Goal: Information Seeking & Learning: Learn about a topic

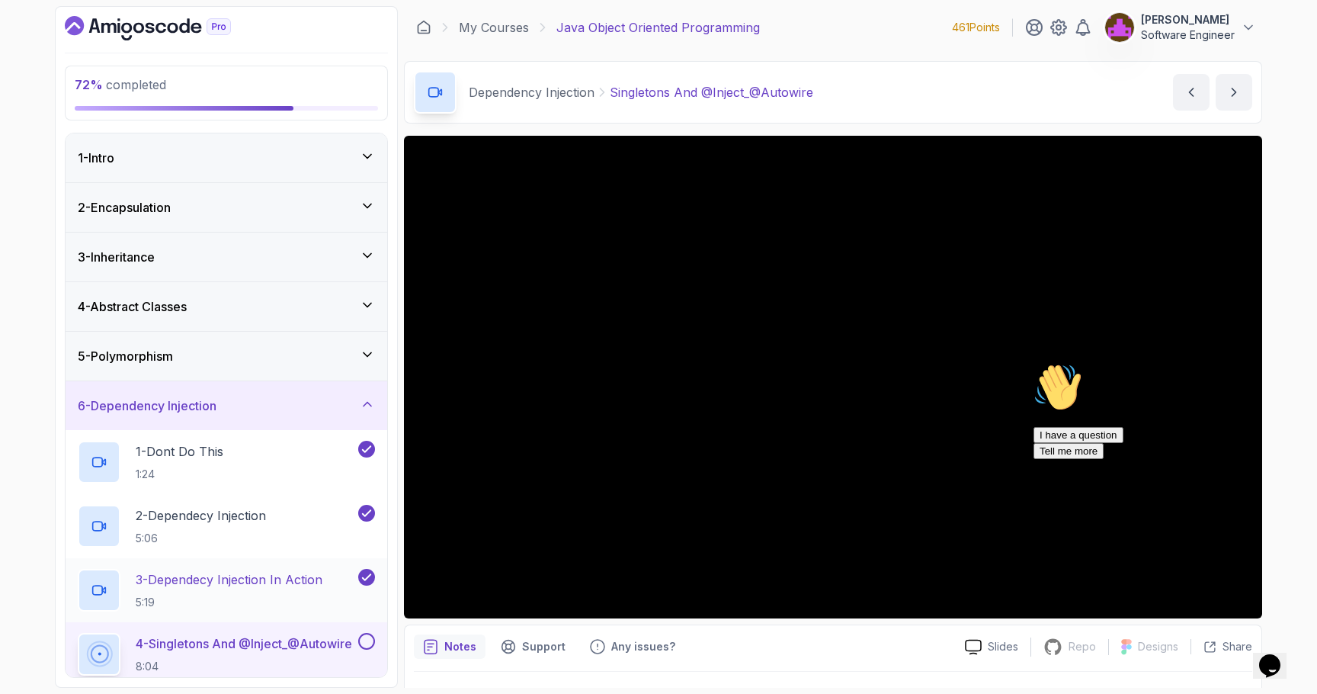
scroll to position [36, 0]
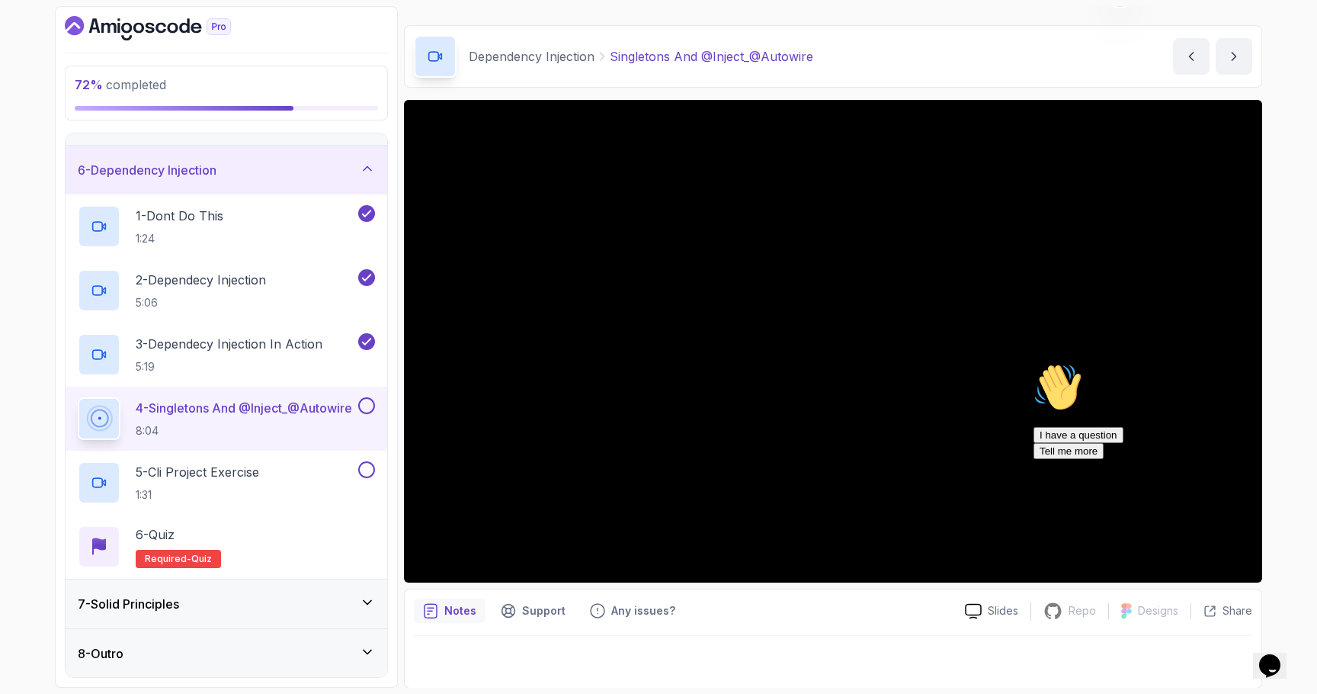
click at [716, 42] on div "Dependency Injection Singletons And @Inject_@Autowire" at bounding box center [613, 56] width 399 height 43
click at [1034, 314] on icon "Chat attention grabber" at bounding box center [1034, 314] width 0 height 0
click at [185, 614] on div "7 - Solid Principles" at bounding box center [227, 603] width 322 height 49
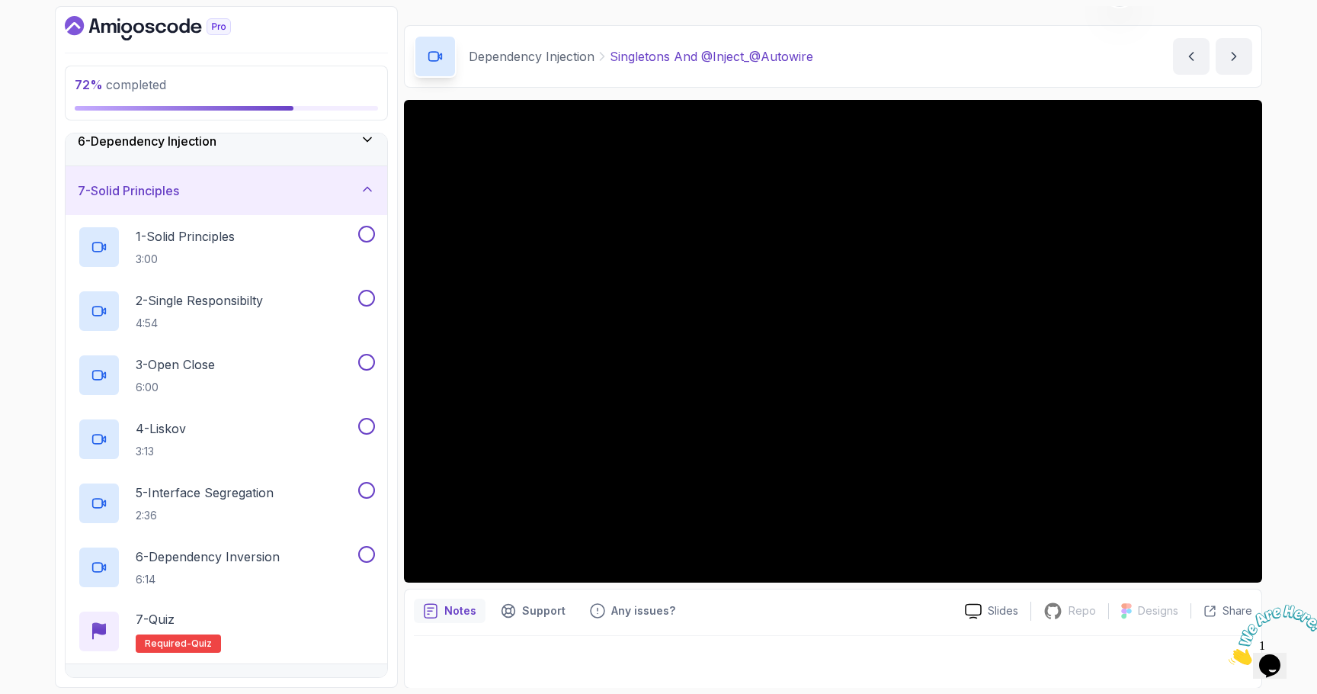
scroll to position [300, 0]
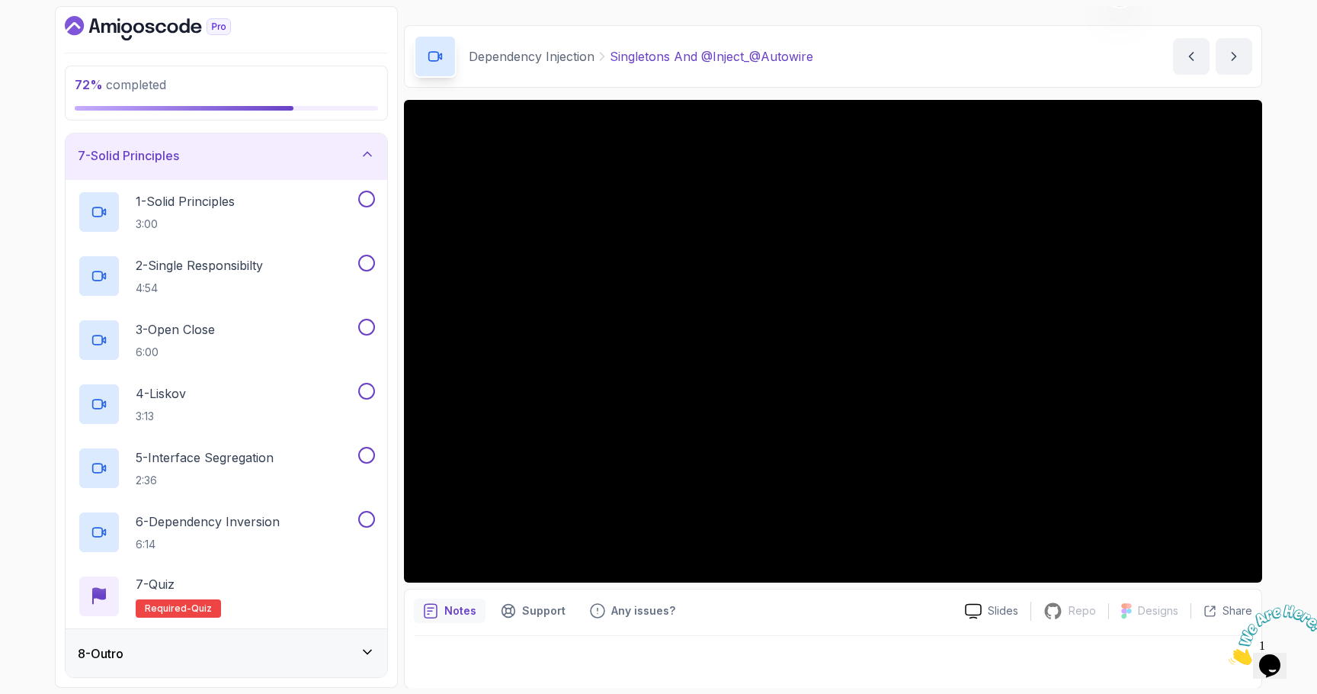
click at [213, 669] on div "8 - Outro" at bounding box center [227, 653] width 322 height 49
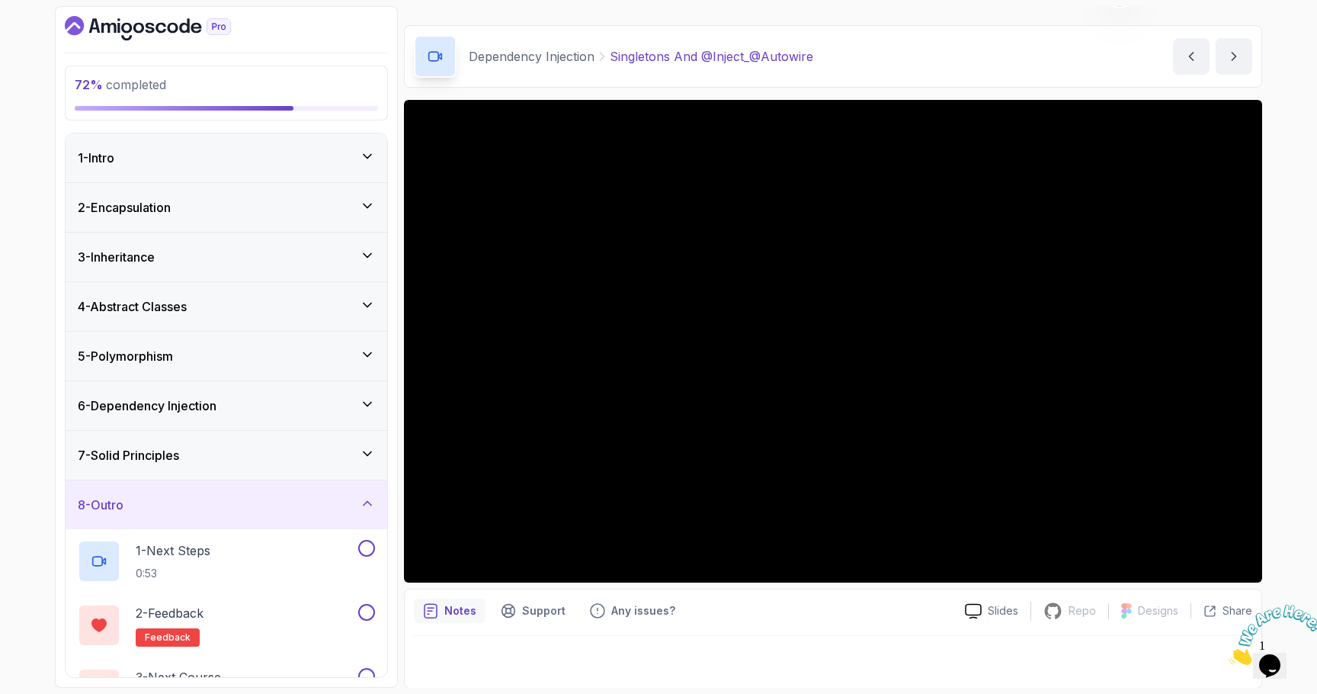
scroll to position [44, 0]
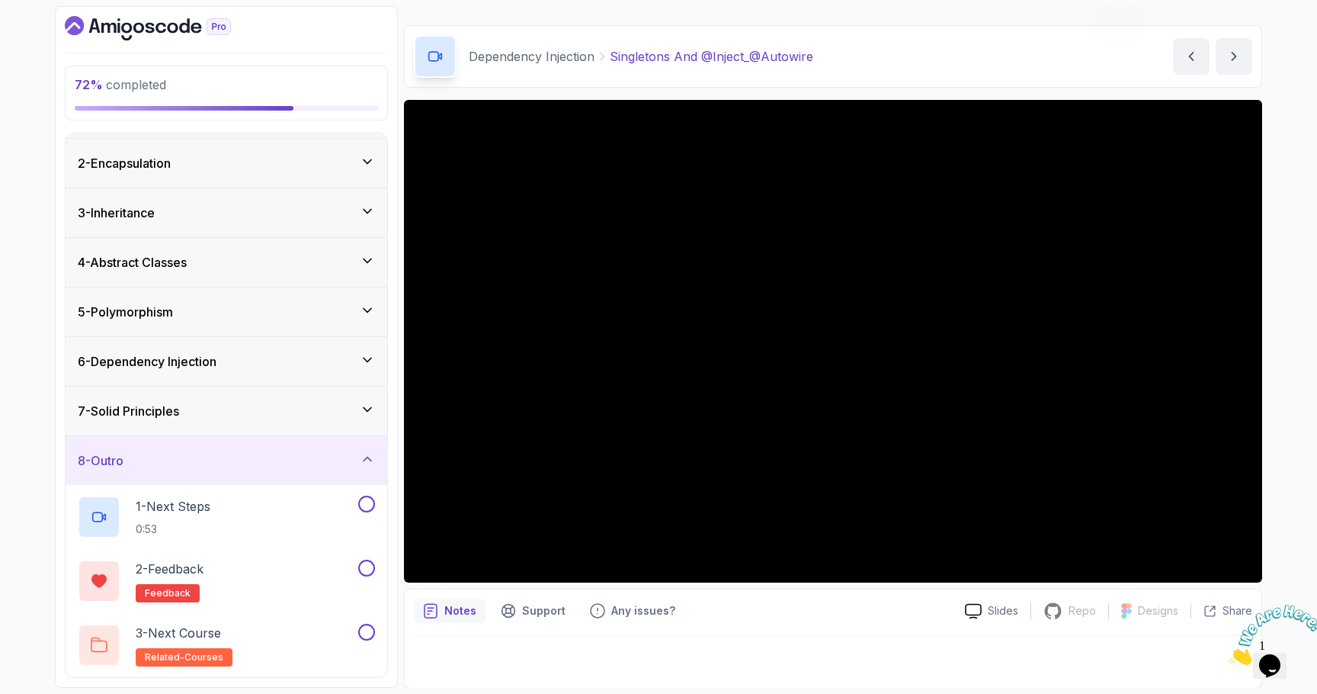
click at [237, 357] on div "6 - Dependency Injection" at bounding box center [226, 361] width 297 height 18
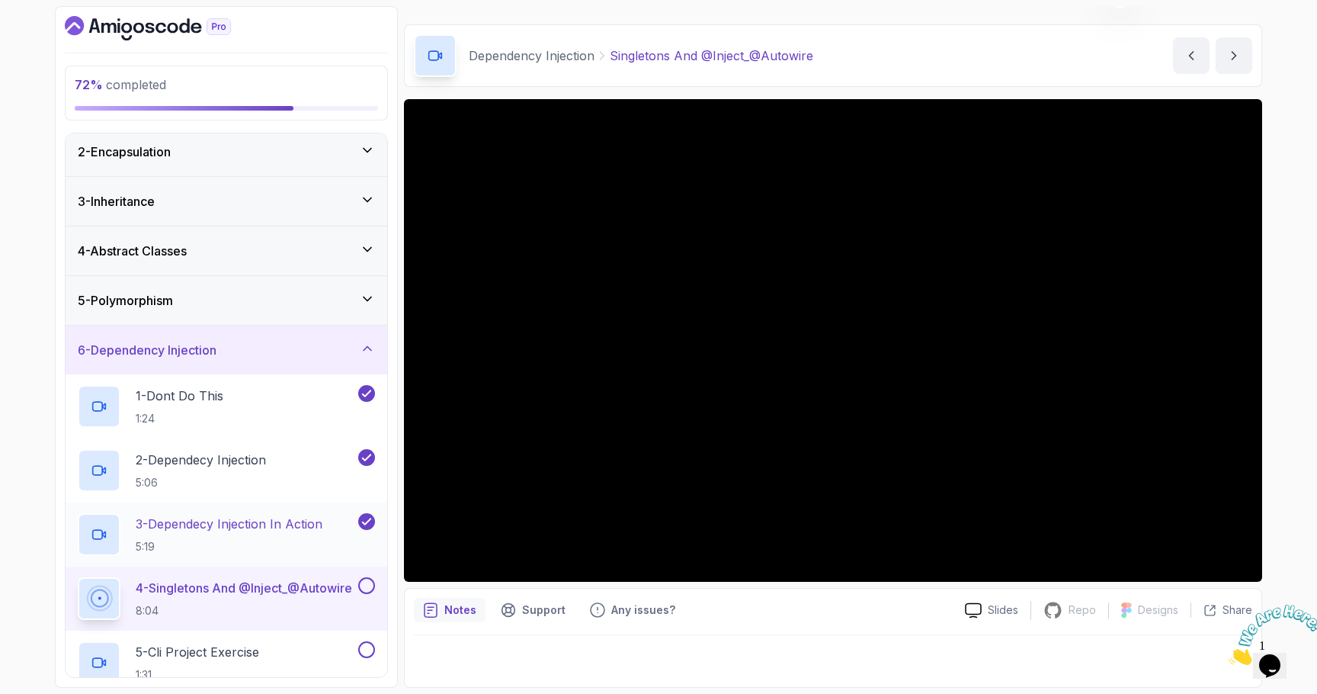
scroll to position [60, 0]
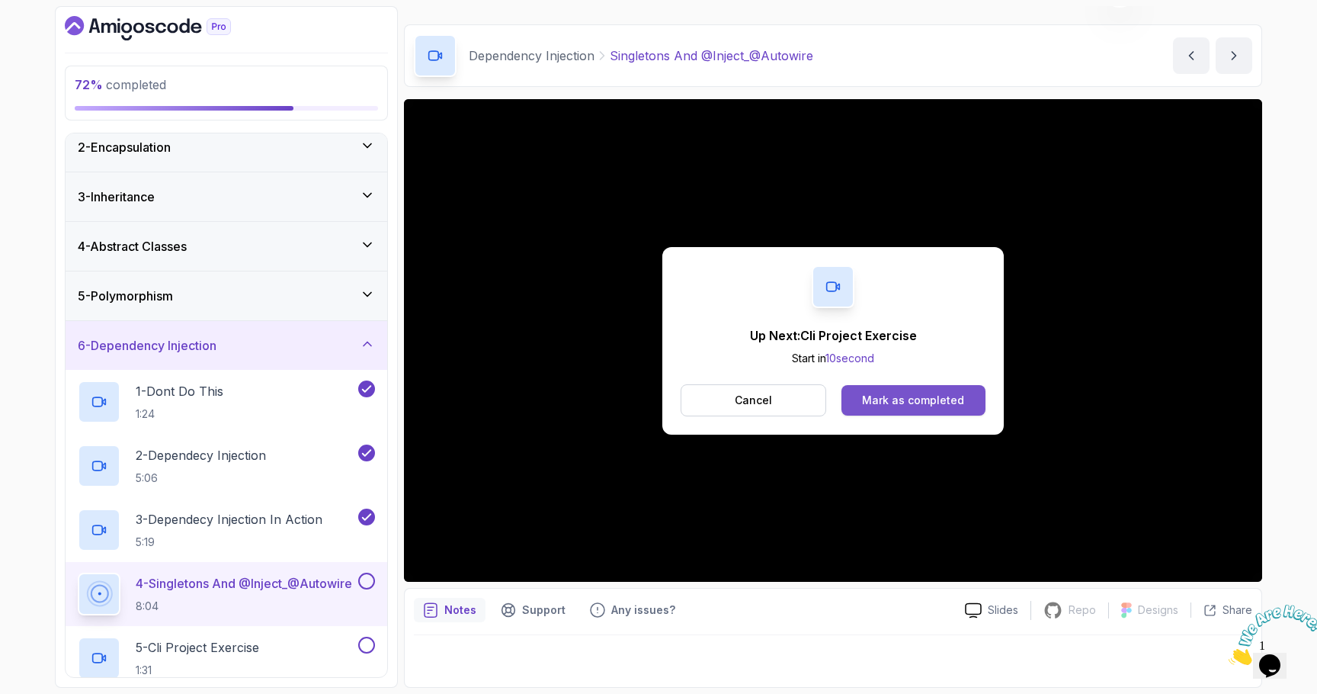
click at [903, 393] on div "Mark as completed" at bounding box center [913, 400] width 102 height 15
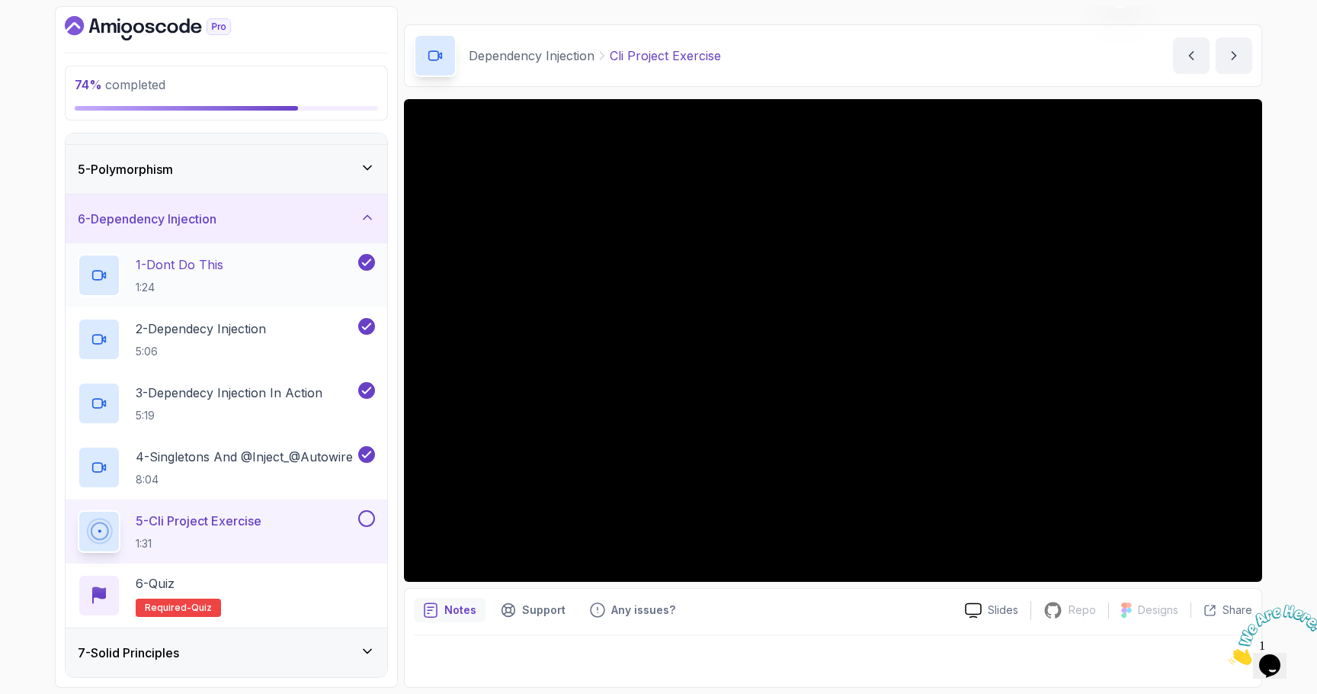
scroll to position [194, 0]
